Goal: Transaction & Acquisition: Obtain resource

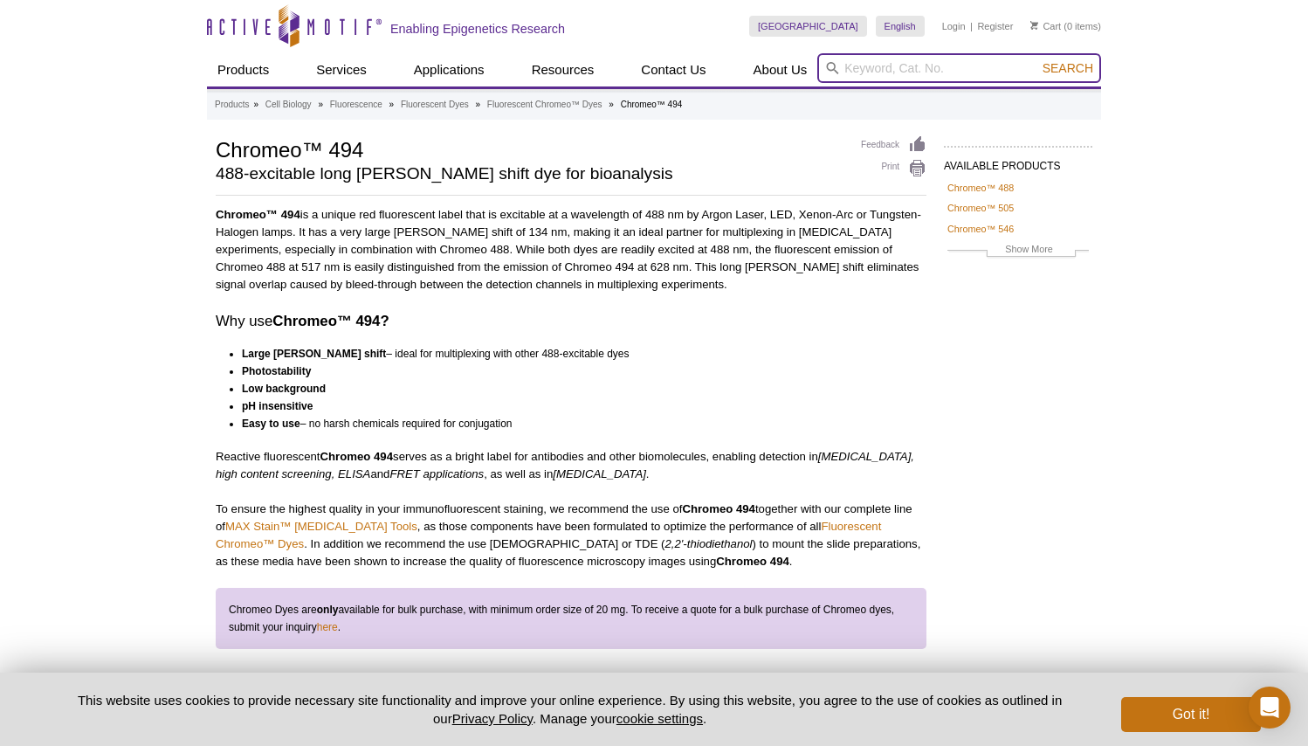
click at [914, 77] on input "search" at bounding box center [959, 68] width 284 height 30
type input "15111"
click at [1038, 60] on button "Search" at bounding box center [1068, 68] width 61 height 16
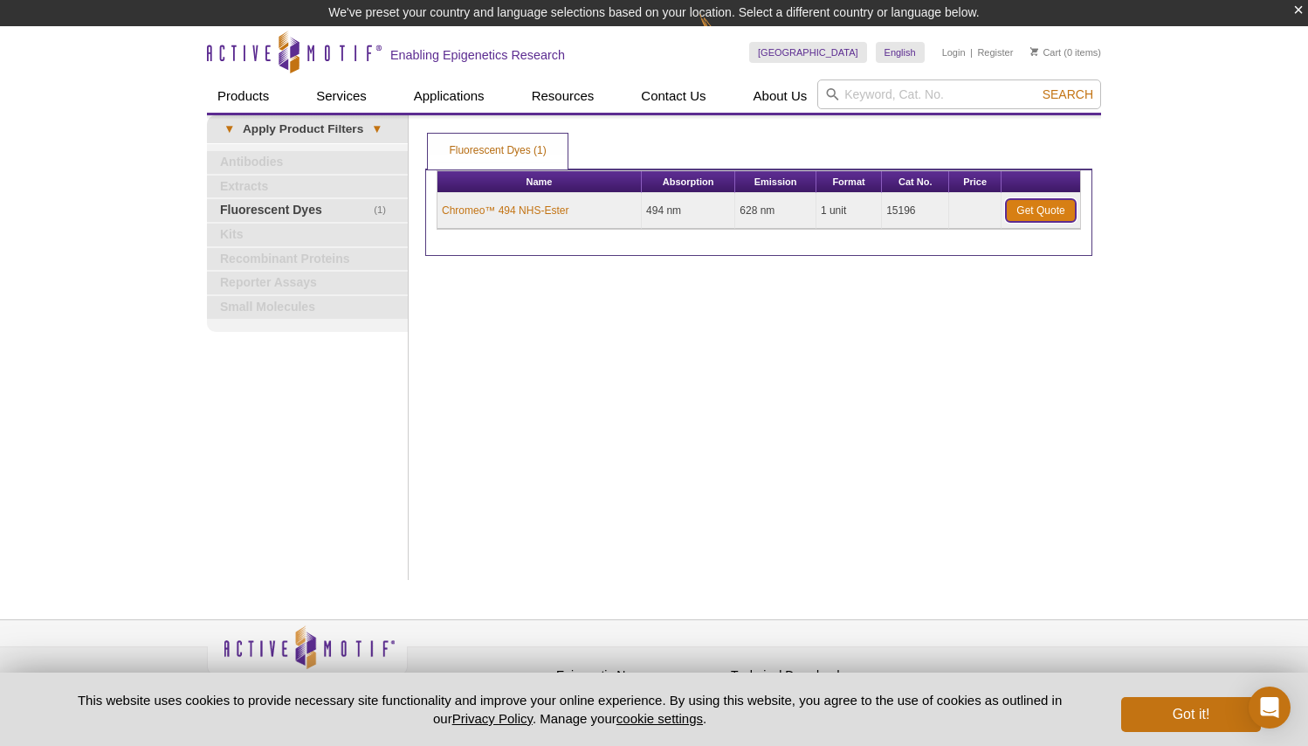
click at [1056, 215] on link "Get Quote" at bounding box center [1041, 210] width 70 height 23
click at [535, 207] on link "Chromeo™ 494 NHS-Ester" at bounding box center [505, 211] width 127 height 16
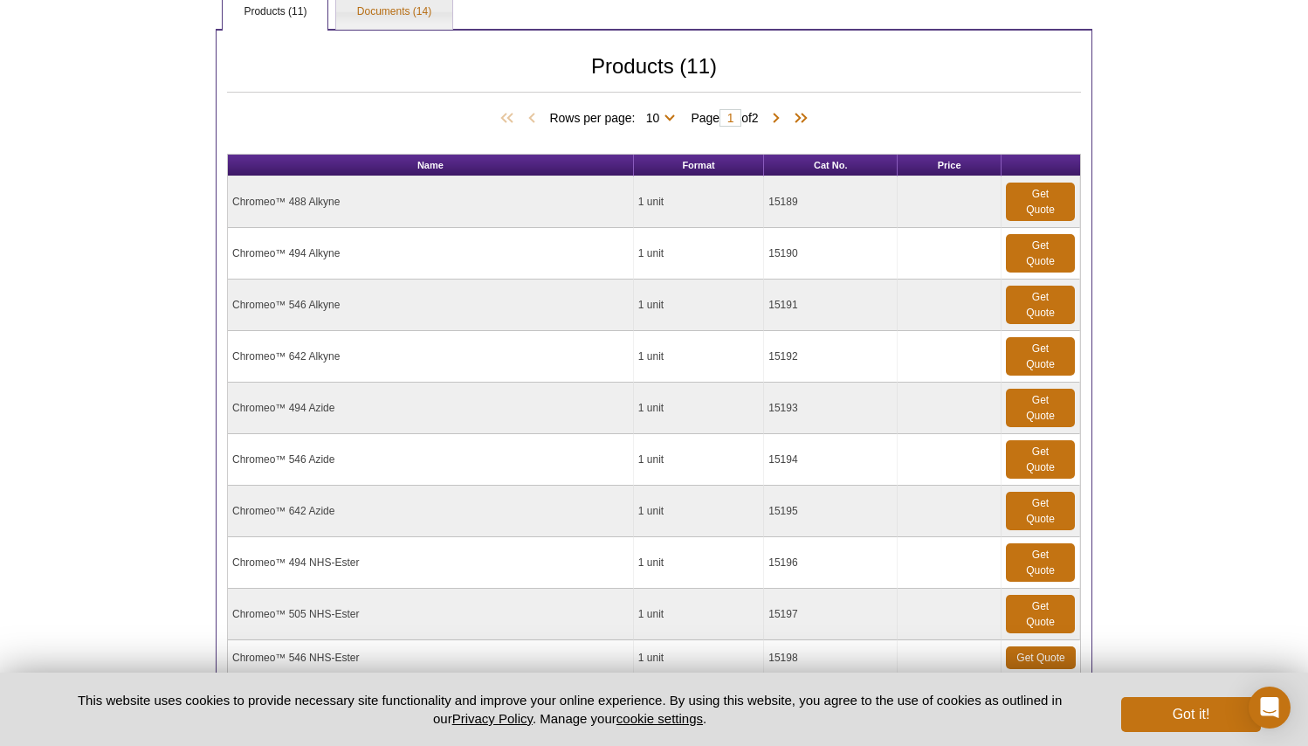
scroll to position [1355, 0]
